Goal: Task Accomplishment & Management: Use online tool/utility

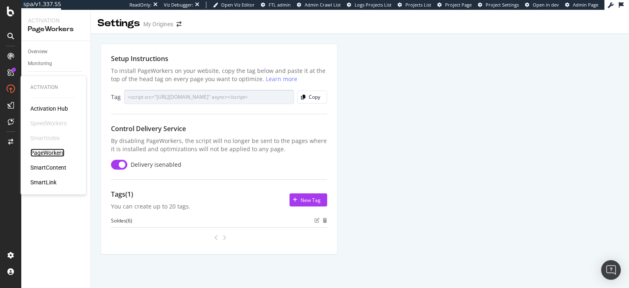
click at [45, 151] on div "PageWorkers" at bounding box center [47, 153] width 34 height 8
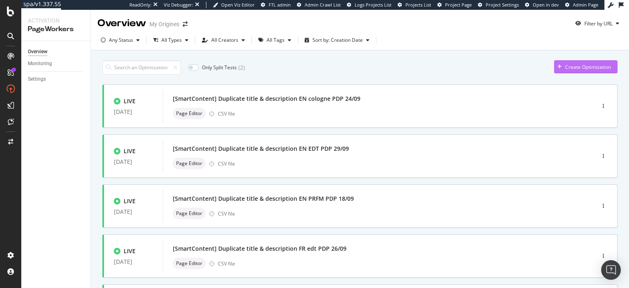
click at [569, 63] on div "Create Optimization" at bounding box center [582, 67] width 57 height 12
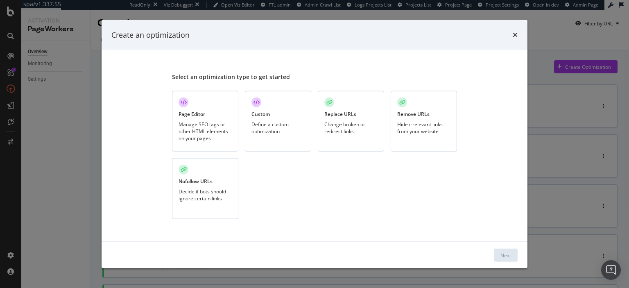
click at [222, 123] on div "Manage SEO tags or other HTML elements on your pages" at bounding box center [205, 130] width 53 height 21
click at [506, 253] on div "Next" at bounding box center [505, 254] width 11 height 7
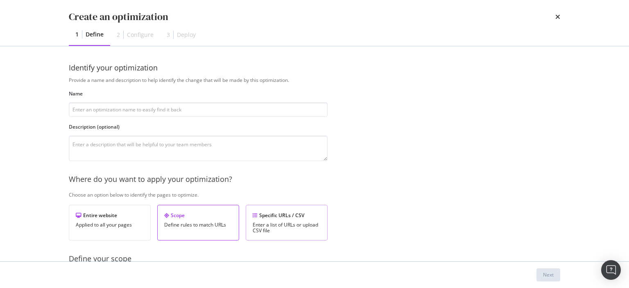
click at [288, 222] on div "Enter a list of URLs or upload CSV file" at bounding box center [287, 227] width 68 height 11
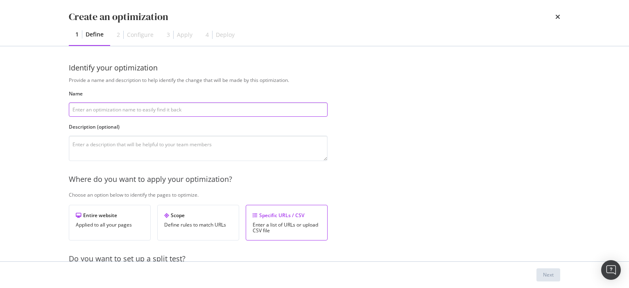
click at [163, 107] on input "modal" at bounding box center [198, 109] width 259 height 14
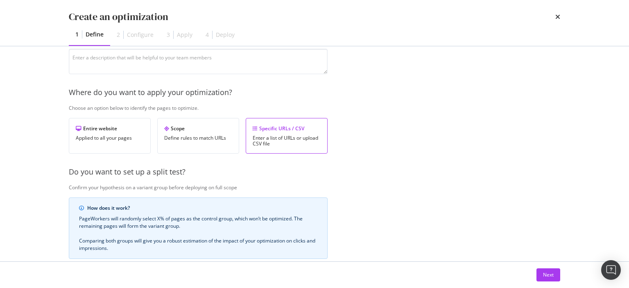
scroll to position [60, 0]
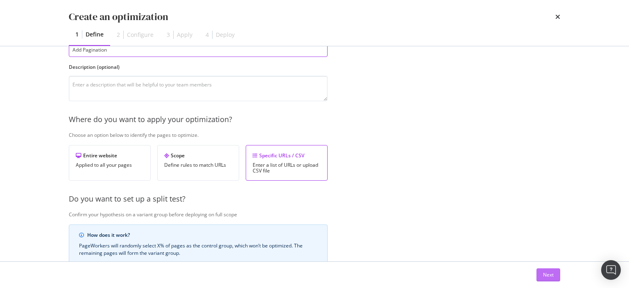
type input "Add Pagination"
click at [546, 279] on div "Next" at bounding box center [548, 275] width 11 height 12
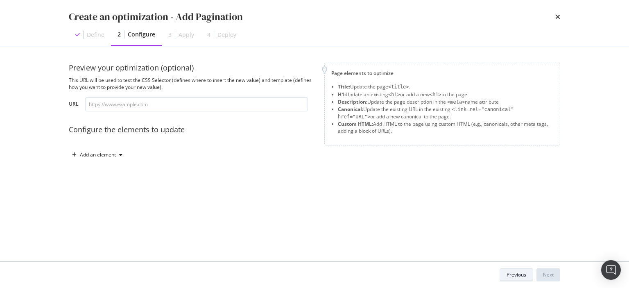
scroll to position [0, 0]
click at [110, 157] on div "Add an element" at bounding box center [98, 154] width 36 height 5
click at [101, 229] on div "Custom HTML" at bounding box center [101, 225] width 55 height 10
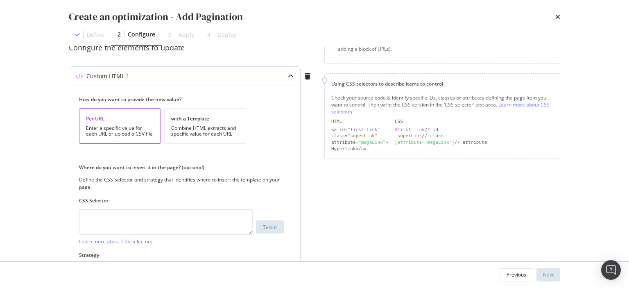
scroll to position [84, 0]
click at [198, 124] on div "Combine HTML extracts and specific value for each URL" at bounding box center [205, 129] width 68 height 11
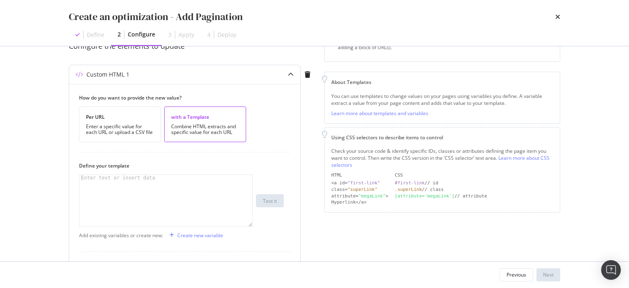
click at [152, 201] on div "modal" at bounding box center [165, 206] width 173 height 63
type textarea "P"
type textarea "Page"
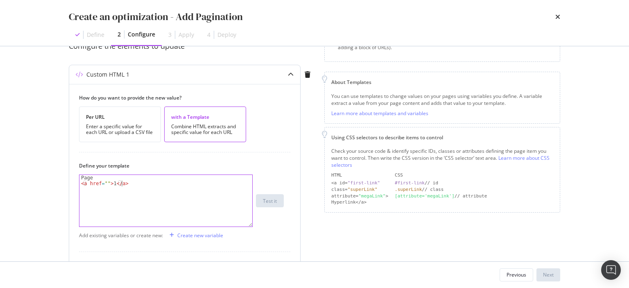
scroll to position [0, 3]
type textarea "<a href="">1</a>,"
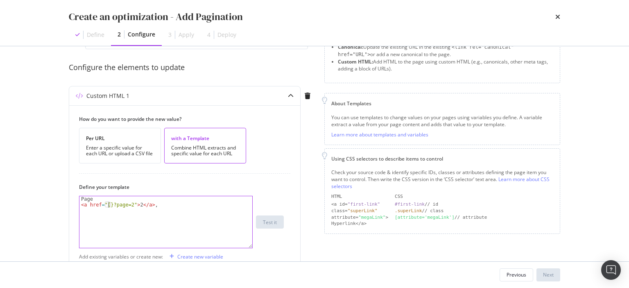
scroll to position [66, 0]
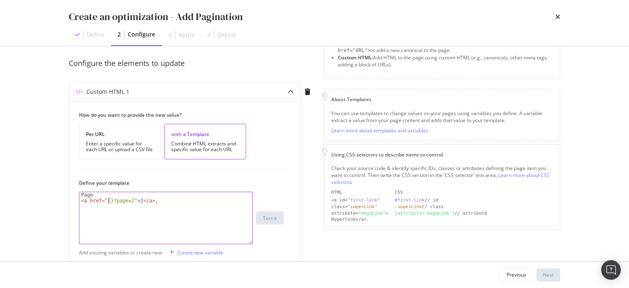
paste textarea "currentUrl"
type textarea "<a href="{%$currentUrl%}?page=2">2</a>,"
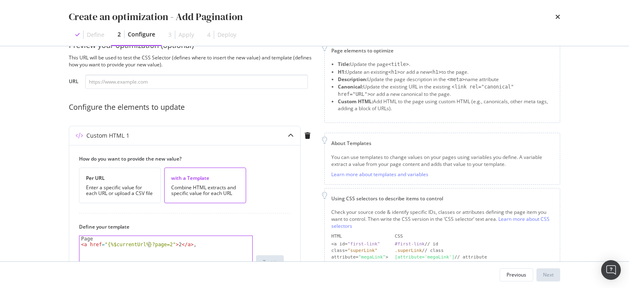
scroll to position [17, 0]
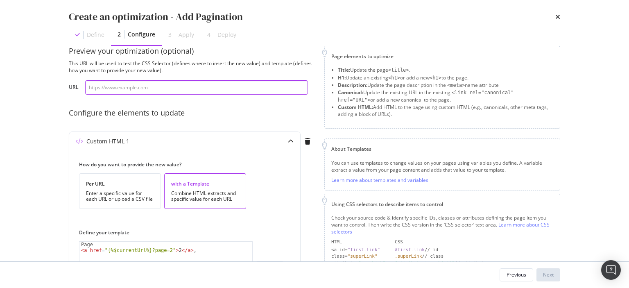
click at [187, 88] on input "modal" at bounding box center [196, 87] width 223 height 14
paste input "[URL][DOMAIN_NAME]"
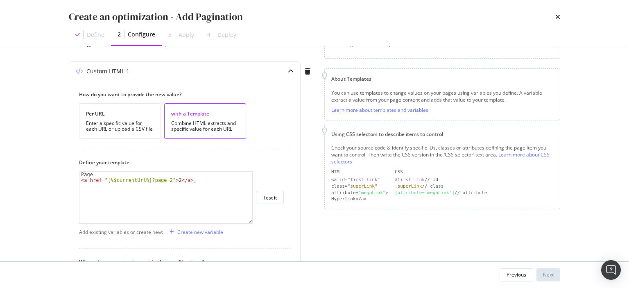
scroll to position [88, 0]
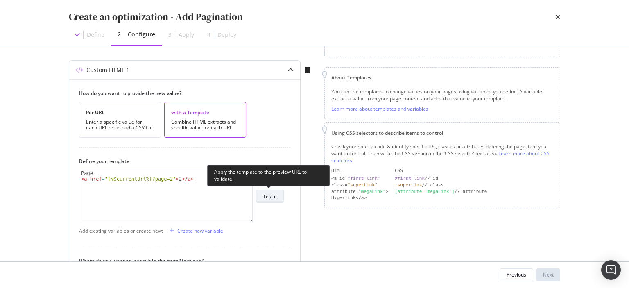
type input "[URL][DOMAIN_NAME]"
click at [271, 199] on div "Test it" at bounding box center [270, 196] width 14 height 7
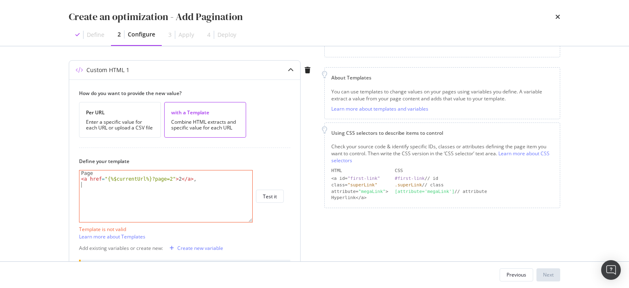
click at [132, 196] on div "Page < a href = "{%$currentUrl%}?page=2" > 2 </ a > ," at bounding box center [165, 201] width 173 height 63
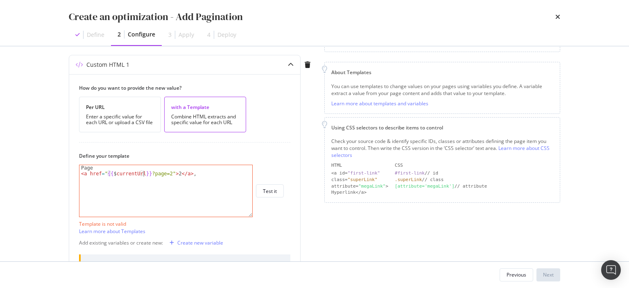
scroll to position [95, 0]
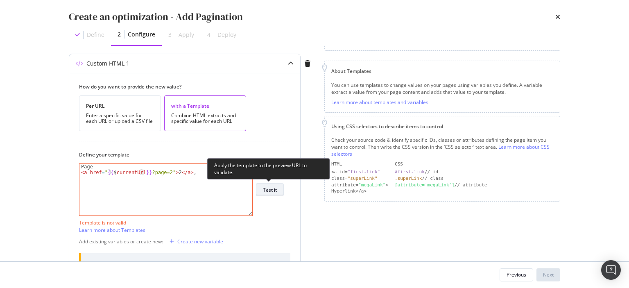
click at [270, 192] on div "Test it" at bounding box center [270, 189] width 14 height 7
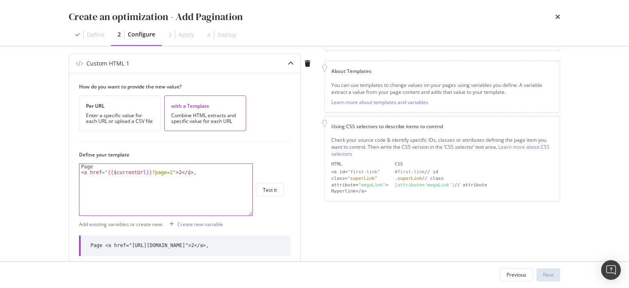
click at [194, 171] on div "Page < a href = " {{ $ currentUrl }} ?page=2" > 2 </ a > ," at bounding box center [165, 195] width 173 height 63
type textarea "<a href="{{$currentUrl}}?page=2">2</a>,"
type textarea "Page <a href="{{$currentUrl}}?page=2">2</a>,"
type textarea "<a href="{{$currentUrl}}?page=2">2</a>,"
paste textarea "<a href="{{$currentUrl}}?page=2">2</a>,"
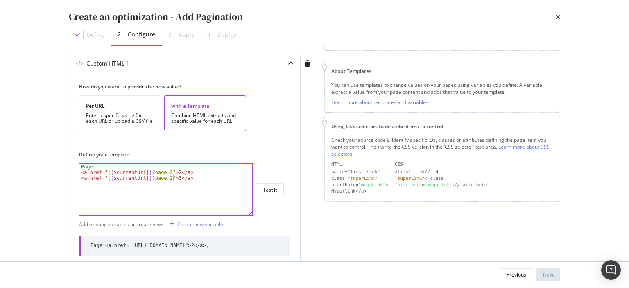
scroll to position [0, 7]
type textarea "<a href="{{$currentUrl}}?page=3">3</a>,"
paste textarea "<a href="{{$currentUrl}}?page=3">3</a>,"
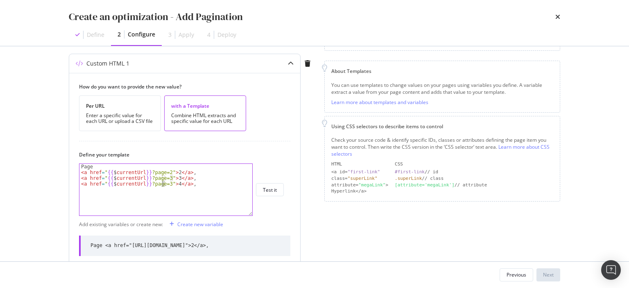
type textarea "<a href="{{$currentUrl}}?page=4">4</a>,"
paste textarea "<a href="{{$currentUrl}}?page=3">3</a>,"
type textarea "<a href="{{$currentUrl}}?page=5">5</a>"
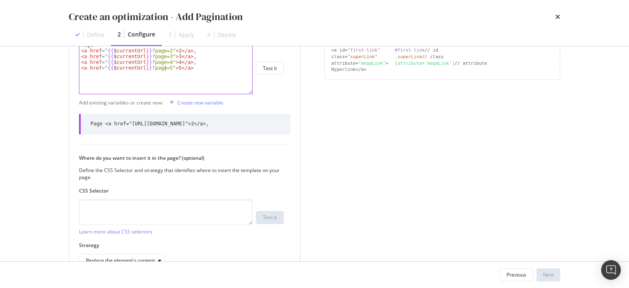
scroll to position [218, 0]
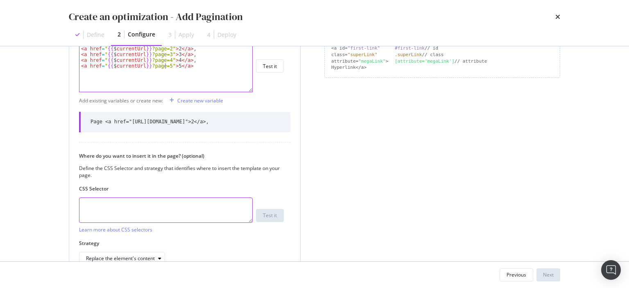
click at [177, 212] on textarea "modal" at bounding box center [166, 209] width 174 height 25
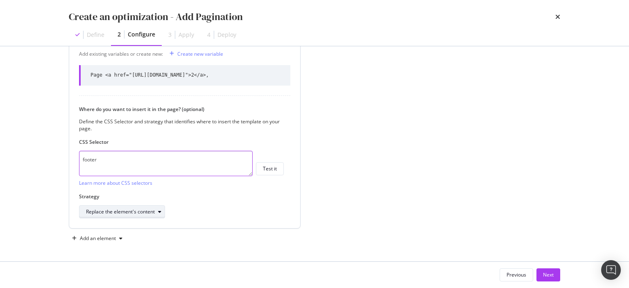
type textarea "footer"
click at [138, 212] on div "Replace the element's content" at bounding box center [120, 211] width 69 height 5
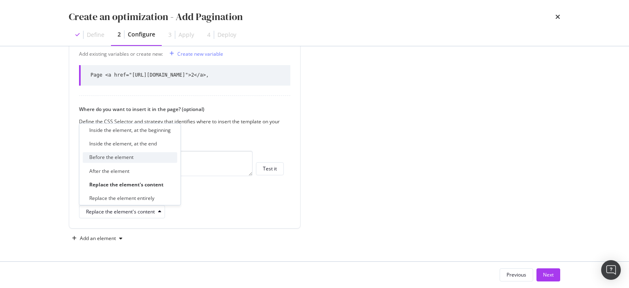
click at [132, 155] on div "Before the element" at bounding box center [111, 157] width 44 height 7
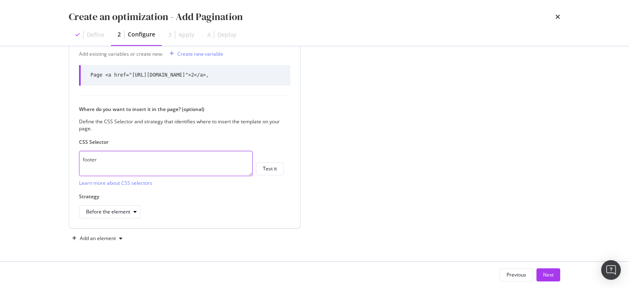
click at [136, 156] on textarea "footer" at bounding box center [166, 163] width 174 height 25
click at [545, 274] on div "Next" at bounding box center [548, 274] width 11 height 7
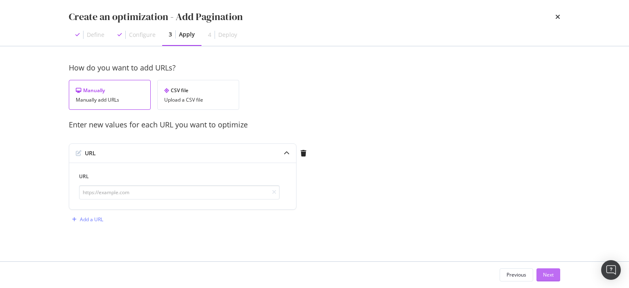
scroll to position [0, 0]
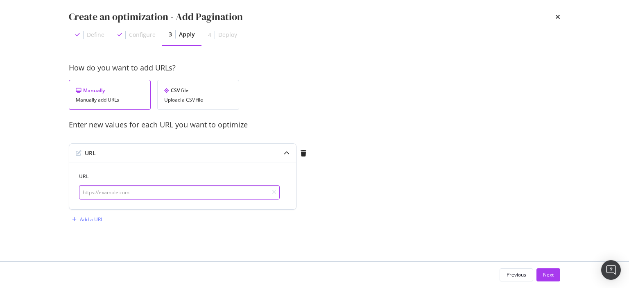
click at [104, 189] on input "modal" at bounding box center [179, 192] width 201 height 14
paste input "[URL][DOMAIN_NAME]"
type input "[URL][DOMAIN_NAME]"
click at [91, 220] on div "Add a URL" at bounding box center [91, 219] width 23 height 7
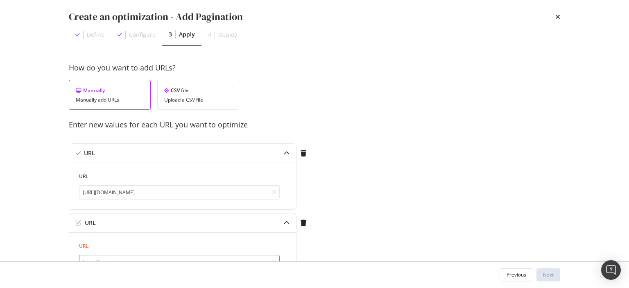
scroll to position [58, 0]
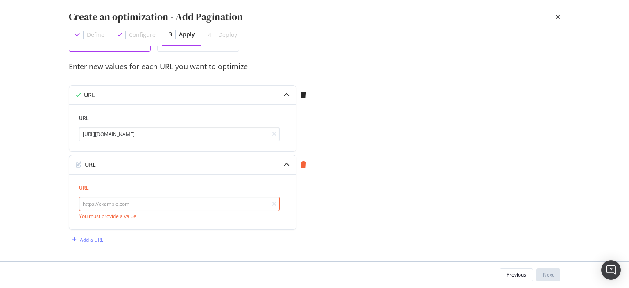
click at [307, 161] on div "modal" at bounding box center [304, 164] width 14 height 7
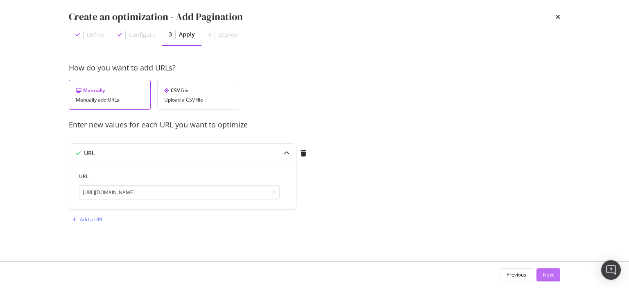
click at [545, 274] on div "Next" at bounding box center [548, 274] width 11 height 7
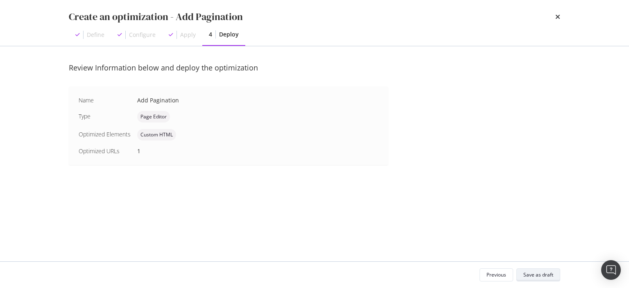
click at [545, 274] on div "Save as draft" at bounding box center [538, 274] width 30 height 7
